Goal: Go to known website: Access a specific website the user already knows

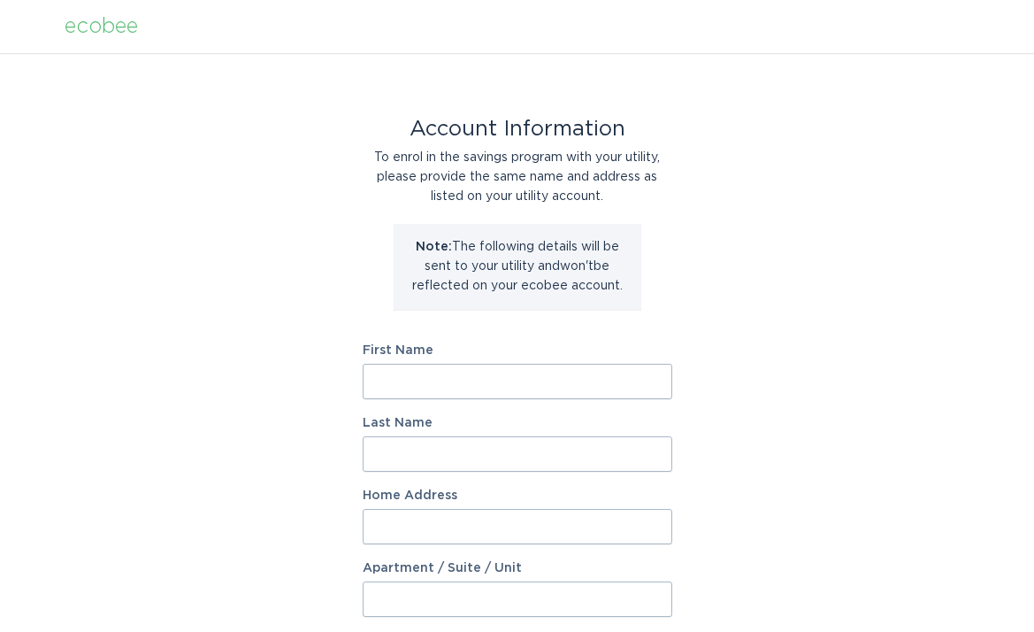
click at [97, 27] on div "ecobee" at bounding box center [101, 26] width 73 height 19
